Goal: Task Accomplishment & Management: Manage account settings

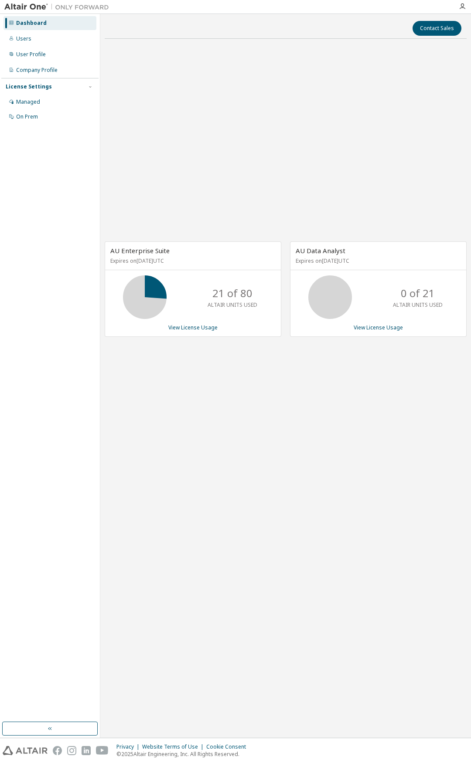
click at [67, 178] on div "Dashboard Users User Profile Company Profile License Settings Managed On Prem" at bounding box center [49, 367] width 97 height 705
click at [48, 98] on div "Managed" at bounding box center [49, 102] width 93 height 14
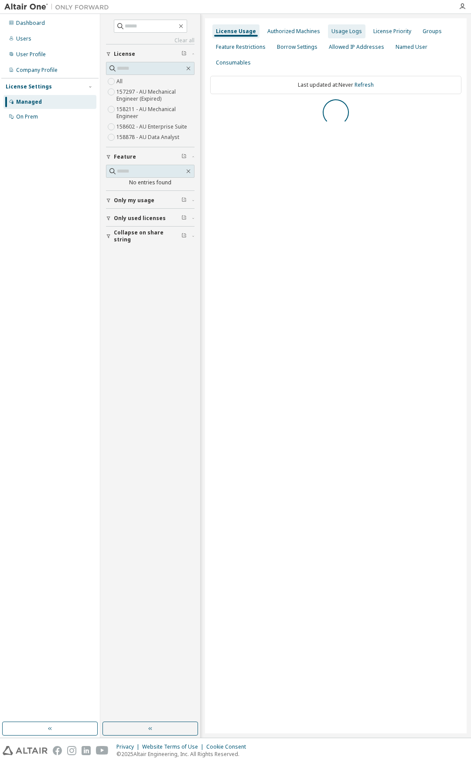
click at [335, 30] on div "Usage Logs" at bounding box center [346, 31] width 30 height 7
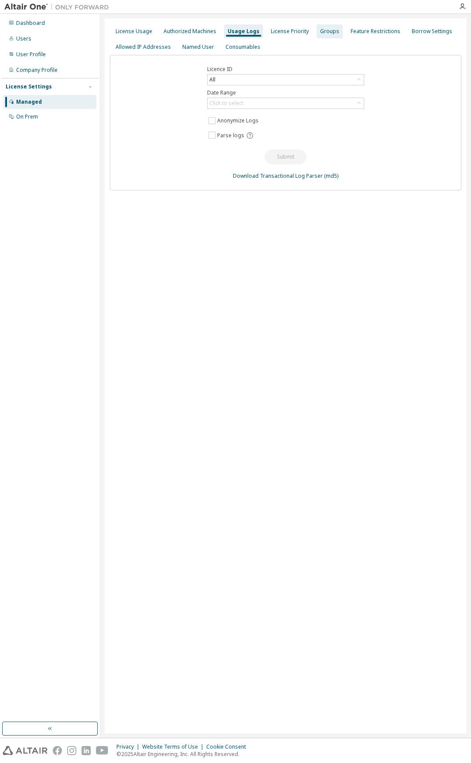
click at [320, 32] on div "Groups" at bounding box center [329, 31] width 19 height 7
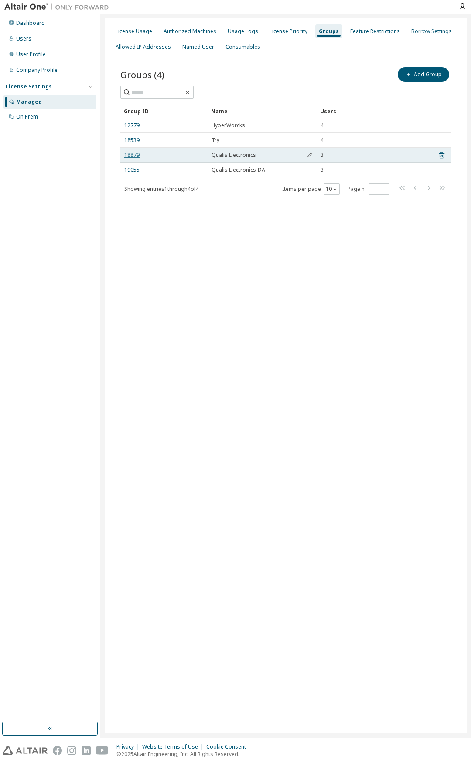
click at [134, 158] on link "18879" at bounding box center [131, 155] width 15 height 7
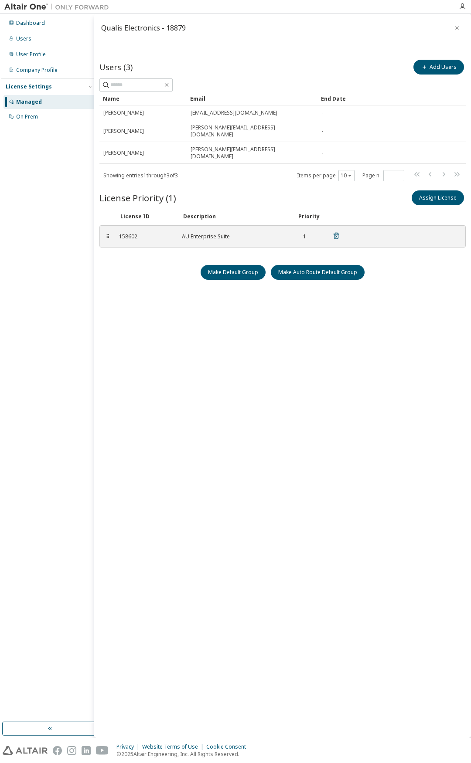
drag, startPoint x: 127, startPoint y: 223, endPoint x: 150, endPoint y: 213, distance: 25.2
click at [150, 225] on div "⠿ 158602 AU Enterprise Suite 1" at bounding box center [282, 236] width 366 height 22
click at [151, 225] on div "⠿ 158602 AU Enterprise Suite 1" at bounding box center [282, 236] width 366 height 22
click at [38, 22] on div "Dashboard" at bounding box center [30, 23] width 29 height 7
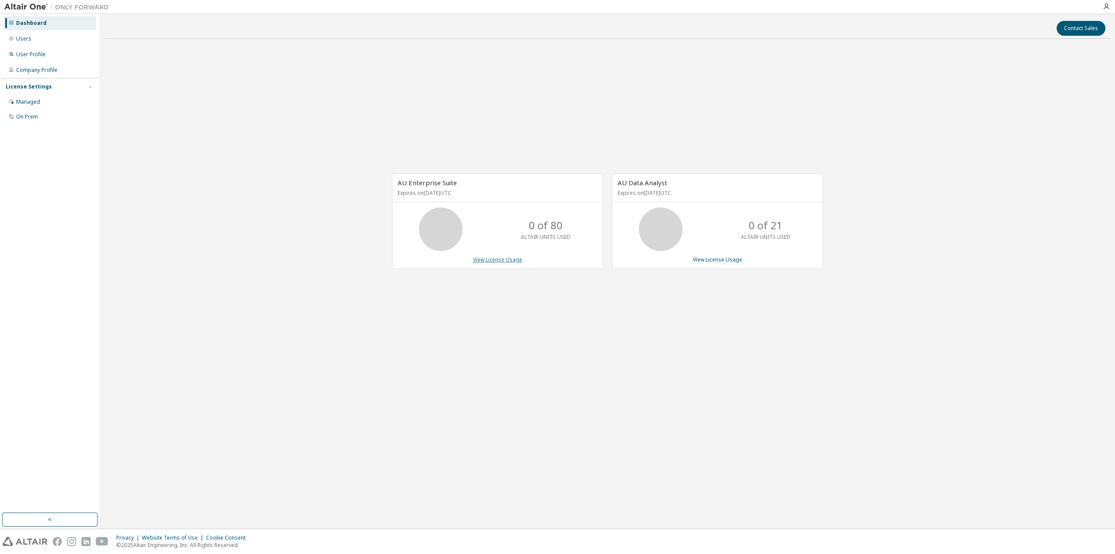
click at [470, 262] on link "View License Usage" at bounding box center [497, 259] width 49 height 7
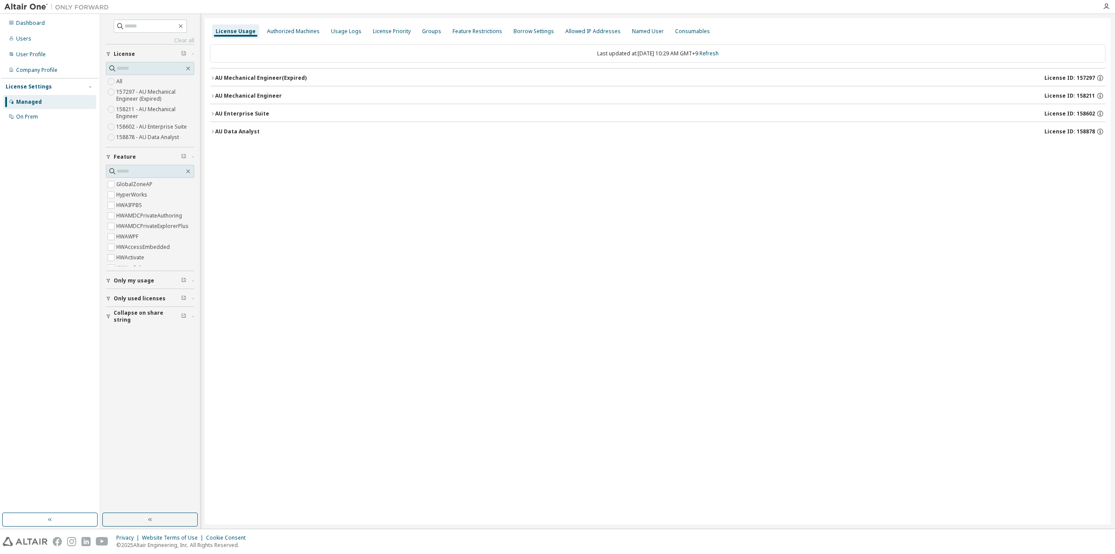
click at [214, 113] on icon "button" at bounding box center [212, 113] width 5 height 5
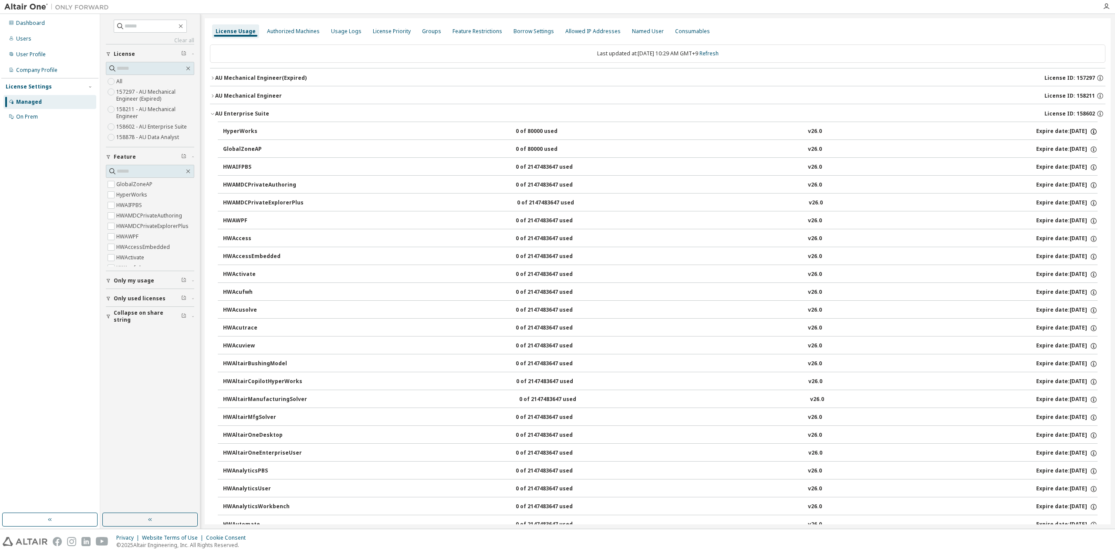
click at [470, 131] on icon "button" at bounding box center [1094, 132] width 8 height 8
click at [470, 256] on icon "button" at bounding box center [1094, 257] width 8 height 8
click at [362, 112] on div "AU Enterprise Suite License ID: 158602" at bounding box center [660, 114] width 891 height 8
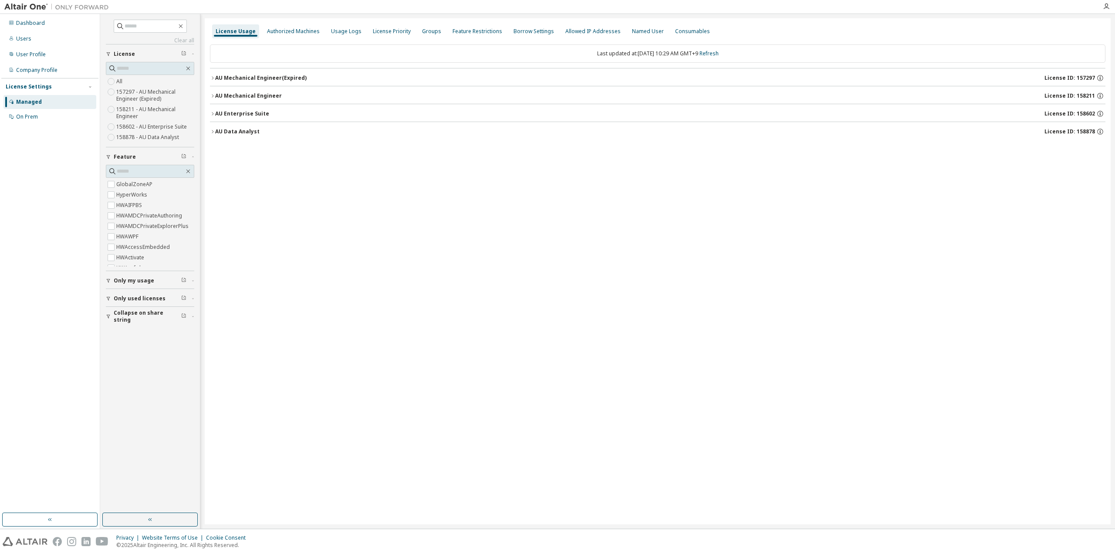
click at [316, 107] on button "AU Enterprise Suite License ID: 158602" at bounding box center [658, 113] width 896 height 19
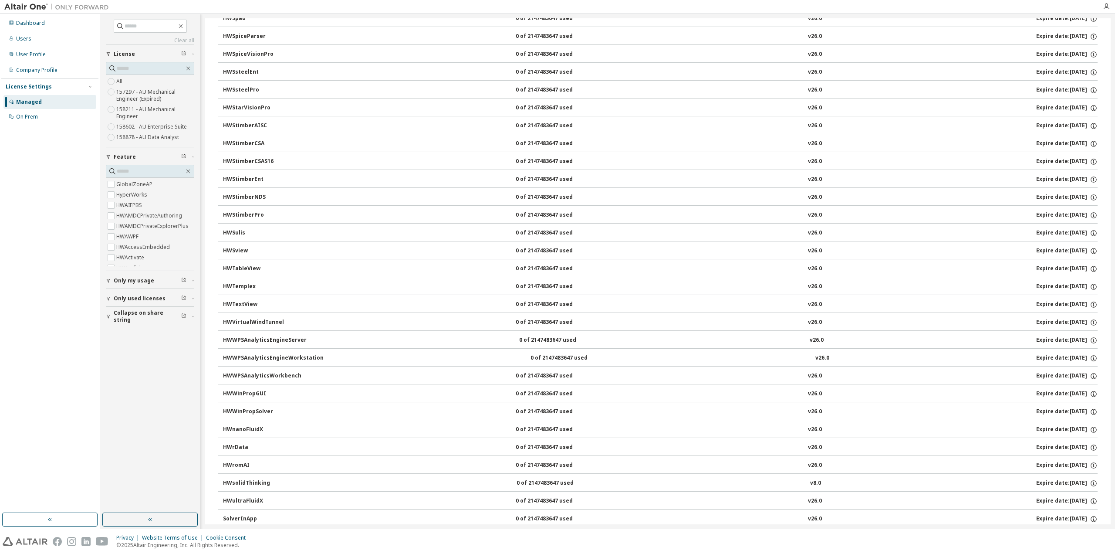
scroll to position [5508, 0]
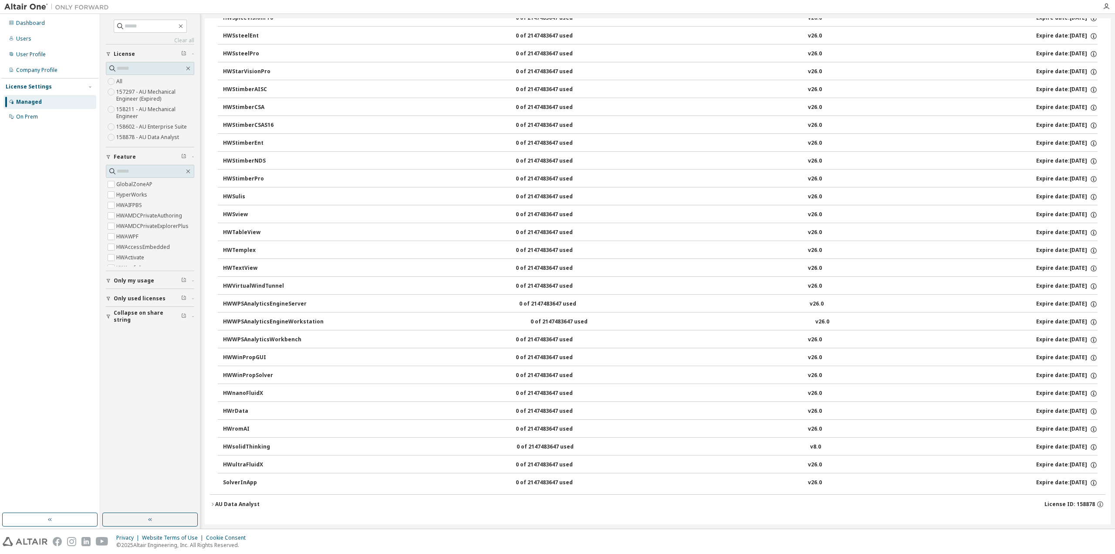
click at [470, 508] on div "AU Data Analyst License ID: 158878" at bounding box center [660, 504] width 891 height 8
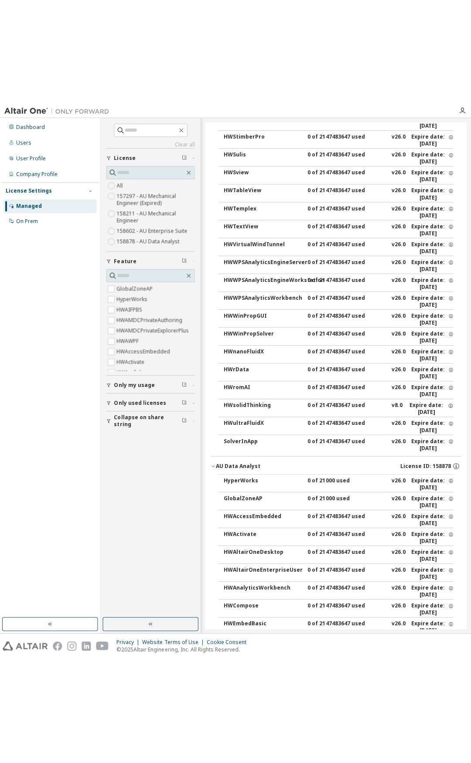
scroll to position [5711, 0]
